Goal: Find specific page/section: Find specific page/section

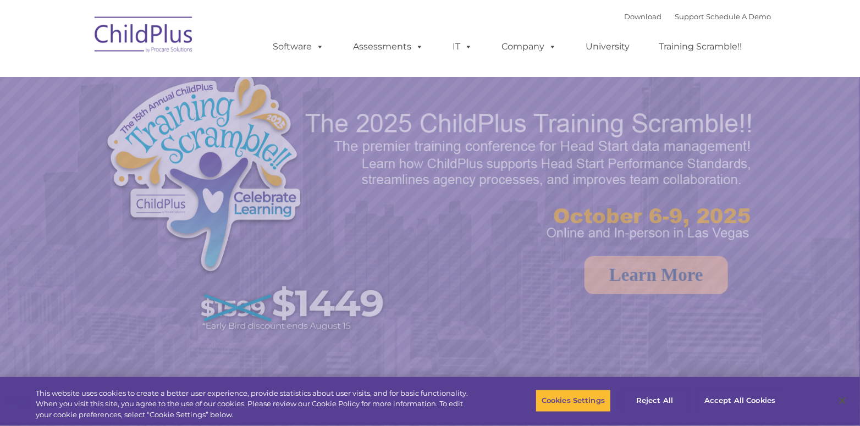
select select "MEDIUM"
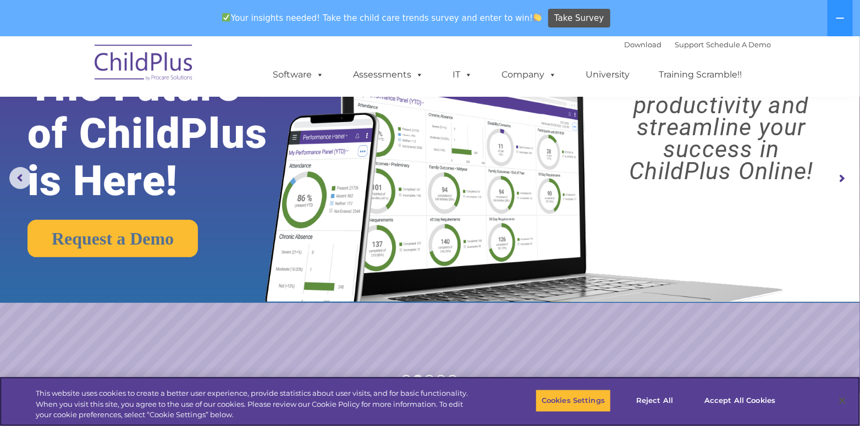
scroll to position [72, 0]
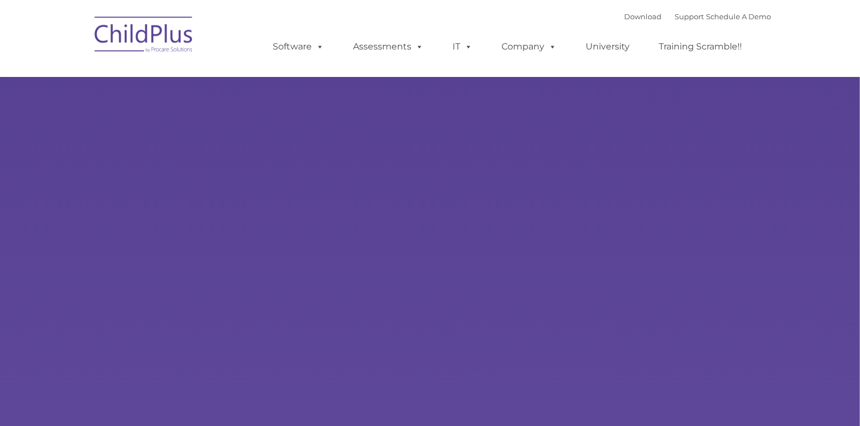
type input ""
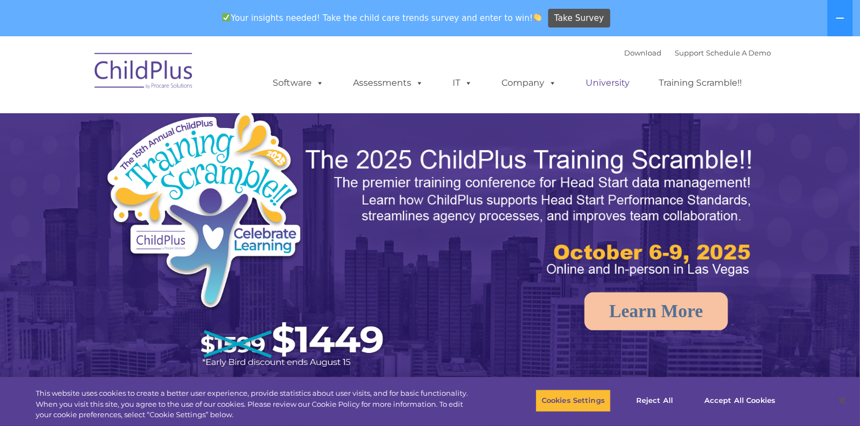
select select "MEDIUM"
